Goal: Task Accomplishment & Management: Manage account settings

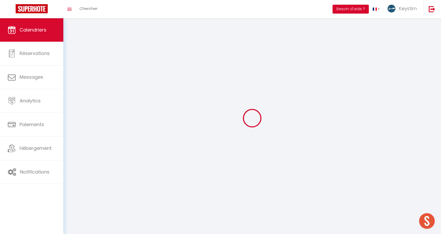
scroll to position [119, 0]
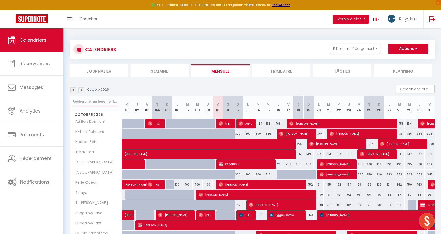
click at [98, 105] on input "text" at bounding box center [96, 101] width 46 height 9
type input "eden"
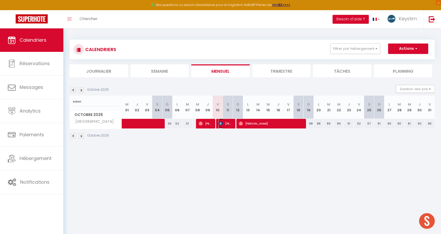
click at [226, 127] on span "[PERSON_NAME]" at bounding box center [226, 124] width 14 height 10
select select "OK"
select select "0"
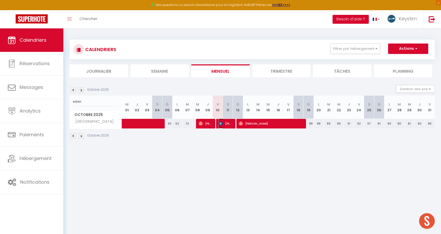
select select "1"
select select
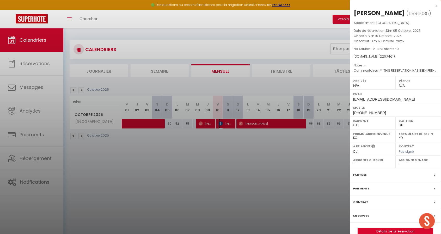
select select "34581"
select select "12785"
click at [364, 213] on label "Messages" at bounding box center [361, 215] width 16 height 5
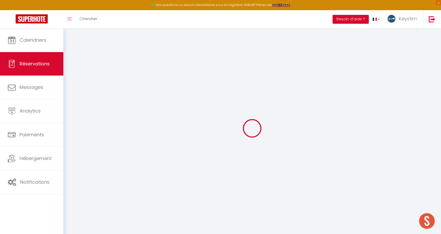
select select
checkbox input "false"
select select
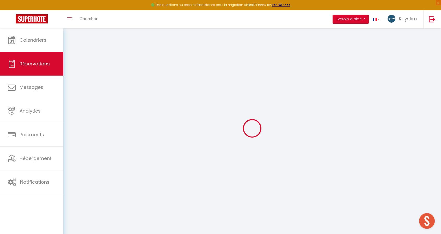
checkbox input "false"
select select
checkbox input "false"
type textarea "** THIS RESERVATION HAS BEEN PRE-PAID ** Reservation has a cancellation grace p…"
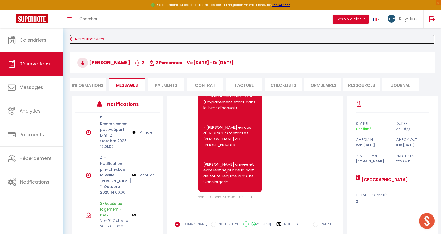
click at [82, 42] on link "Retourner vers" at bounding box center [252, 39] width 365 height 9
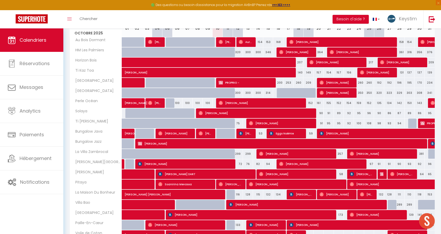
scroll to position [120, 0]
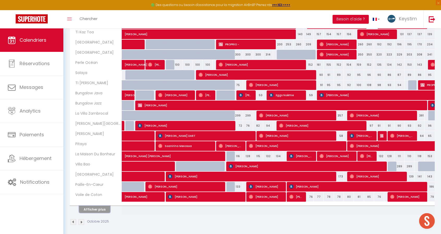
click at [103, 210] on button "Afficher plus" at bounding box center [94, 209] width 31 height 7
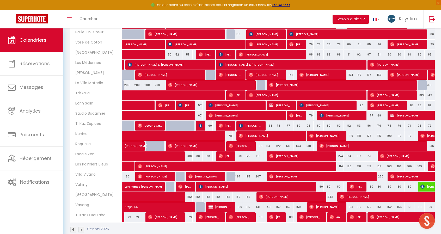
scroll to position [273, 0]
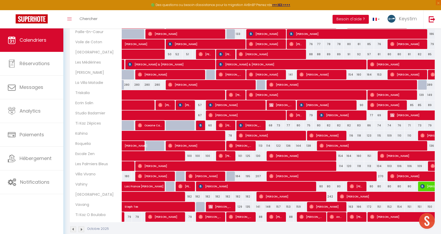
click at [212, 122] on div "60" at bounding box center [208, 126] width 10 height 10
type input "60"
type input "Jeu 09 Octobre 2025"
type input "Ven 10 Octobre 2025"
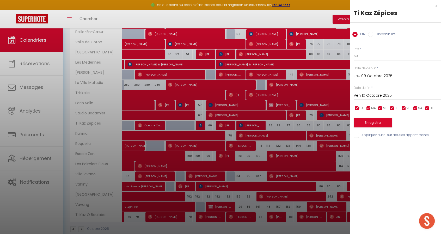
click at [213, 123] on div at bounding box center [220, 117] width 441 height 234
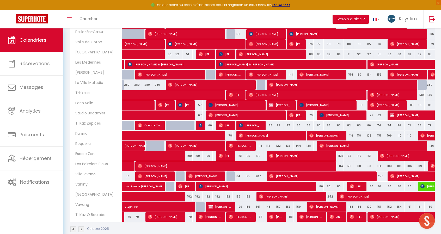
click at [213, 123] on div "60" at bounding box center [218, 126] width 10 height 10
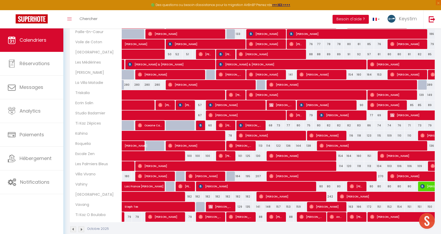
click at [213, 123] on div "60" at bounding box center [218, 126] width 10 height 10
click at [212, 123] on div "60" at bounding box center [208, 126] width 10 height 10
type input "60"
type input "Jeu 09 Octobre 2025"
type input "Ven 10 Octobre 2025"
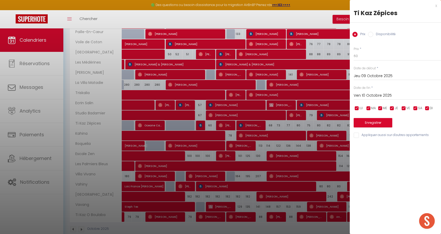
click at [239, 33] on div at bounding box center [220, 117] width 441 height 234
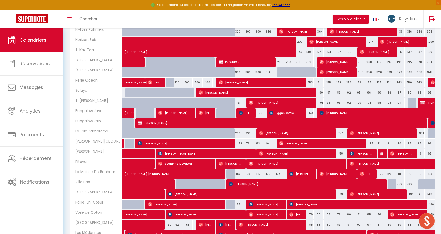
scroll to position [0, 0]
